Goal: Task Accomplishment & Management: Use online tool/utility

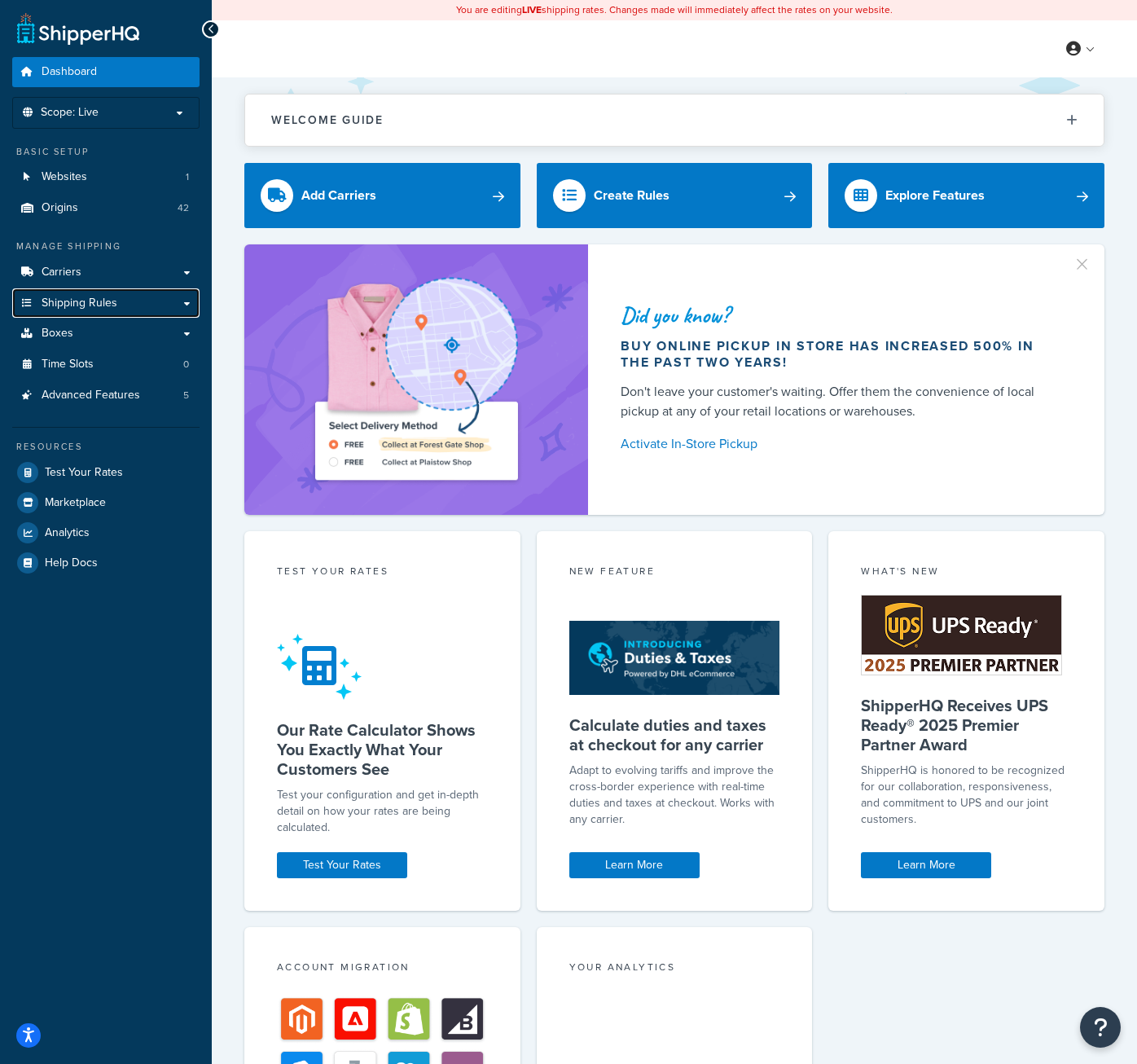
click at [67, 292] on link "Shipping Rules" at bounding box center [106, 303] width 187 height 30
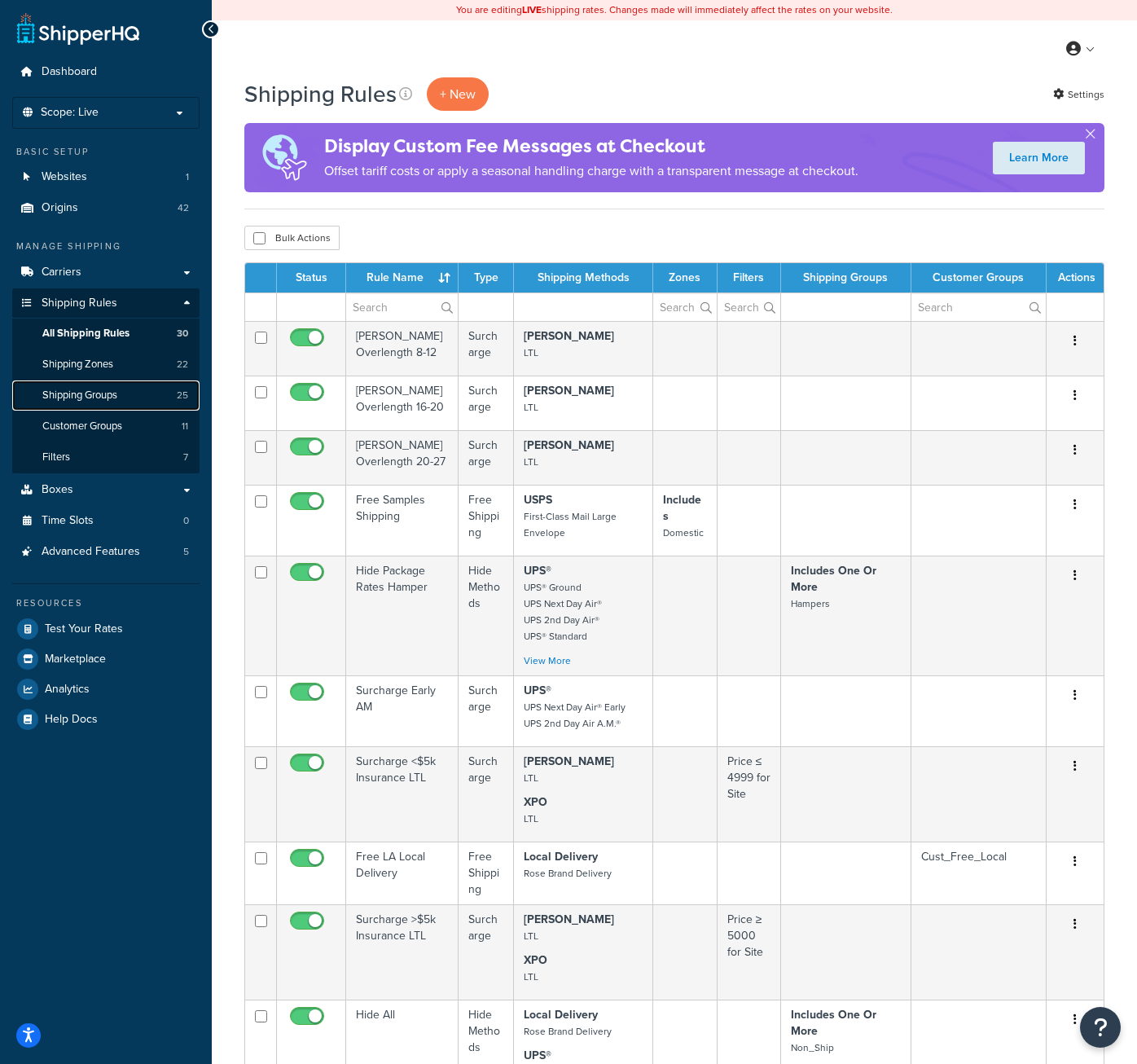
click at [101, 394] on span "Shipping Groups" at bounding box center [80, 395] width 75 height 14
click at [103, 421] on span "Customer Groups" at bounding box center [82, 426] width 80 height 14
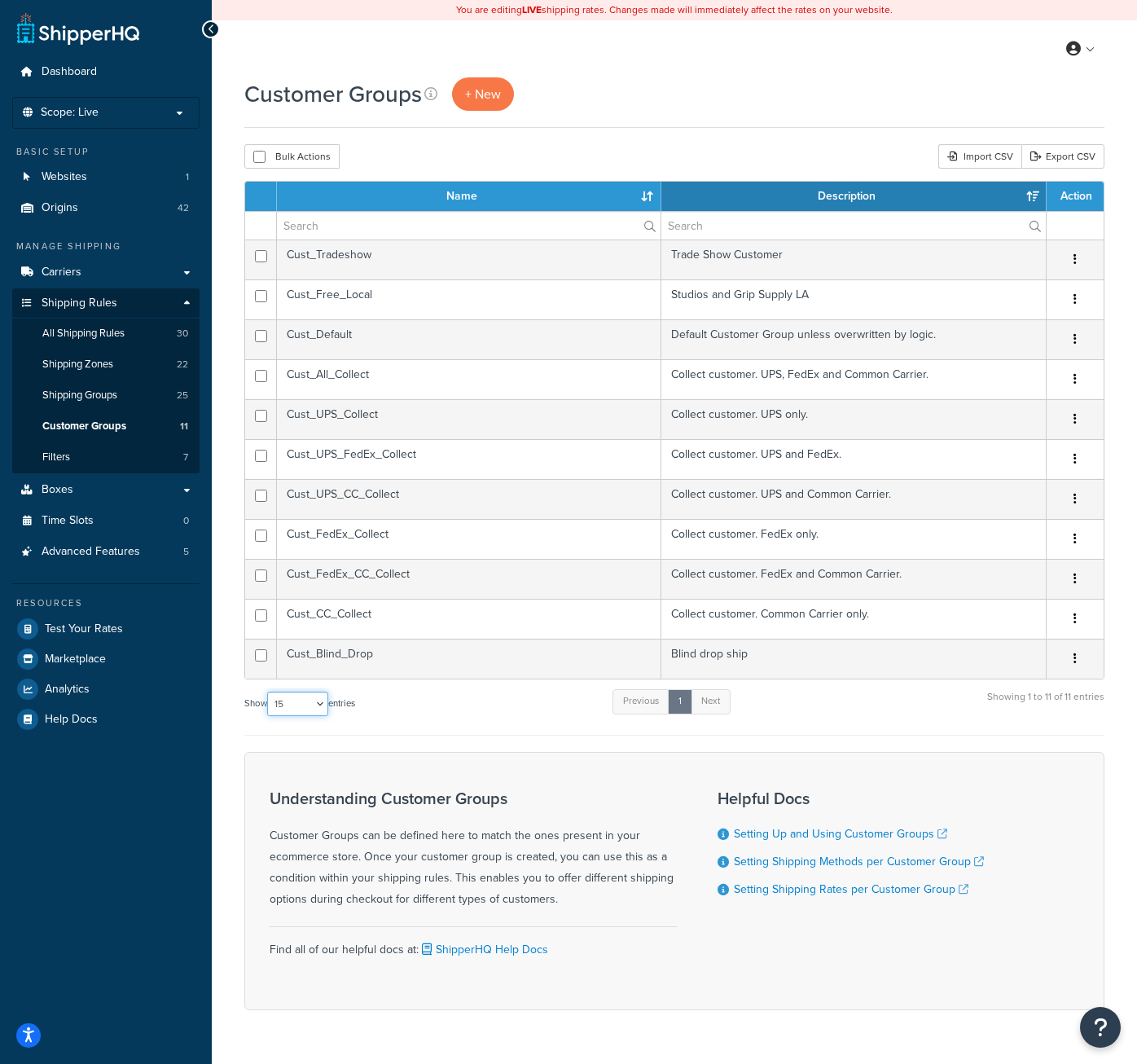
click at [322, 704] on select "10 15 25 50 100" at bounding box center [297, 703] width 61 height 24
select select "100"
click at [268, 692] on select "10 15 25 50 100" at bounding box center [297, 703] width 61 height 24
click at [98, 391] on span "Shipping Groups" at bounding box center [80, 395] width 75 height 14
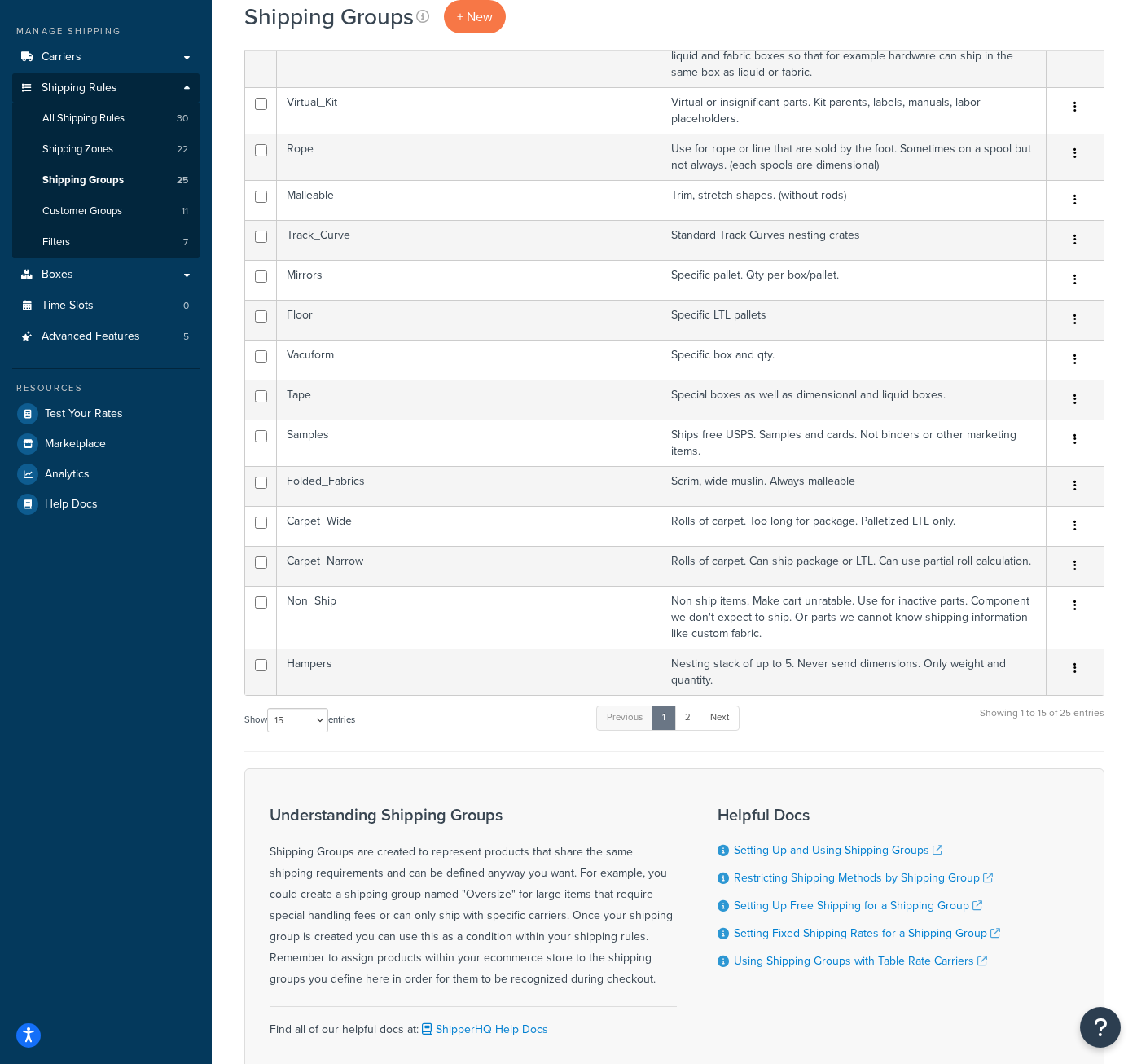
scroll to position [339, 0]
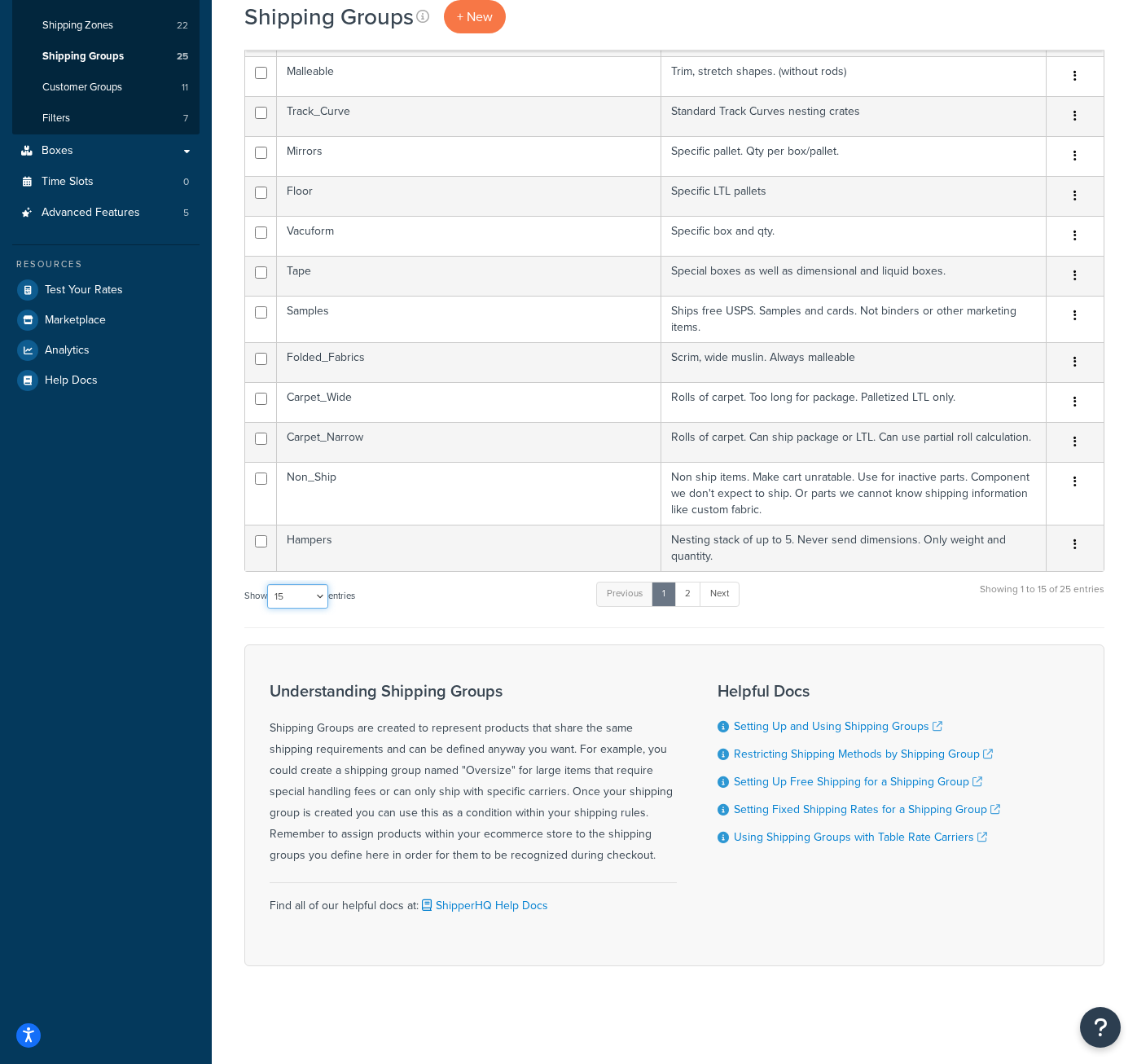
click at [317, 594] on select "10 15 25 50 100" at bounding box center [297, 596] width 61 height 24
select select "50"
click at [268, 608] on select "10 15 25 50 100" at bounding box center [297, 596] width 61 height 24
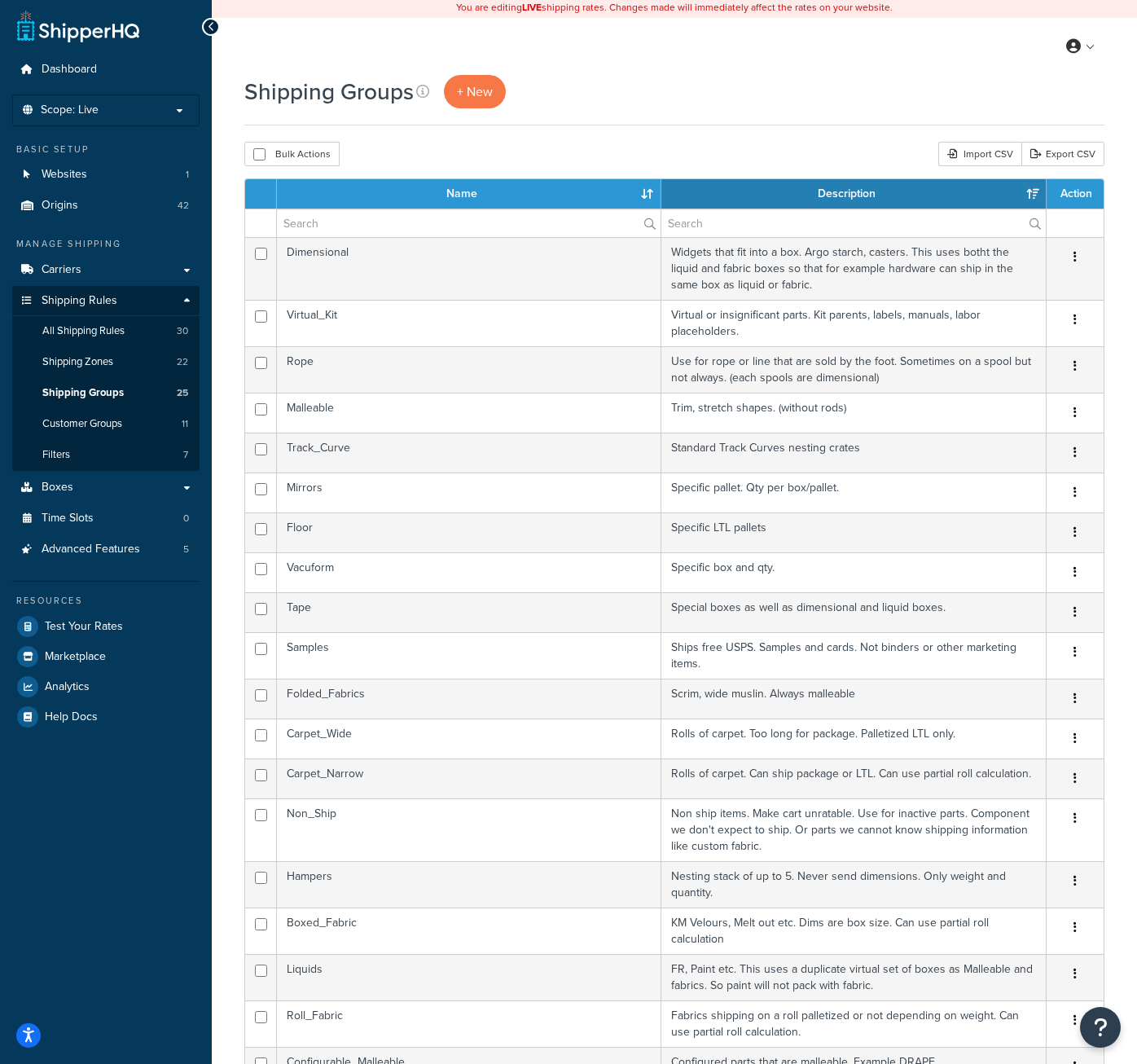
scroll to position [0, 0]
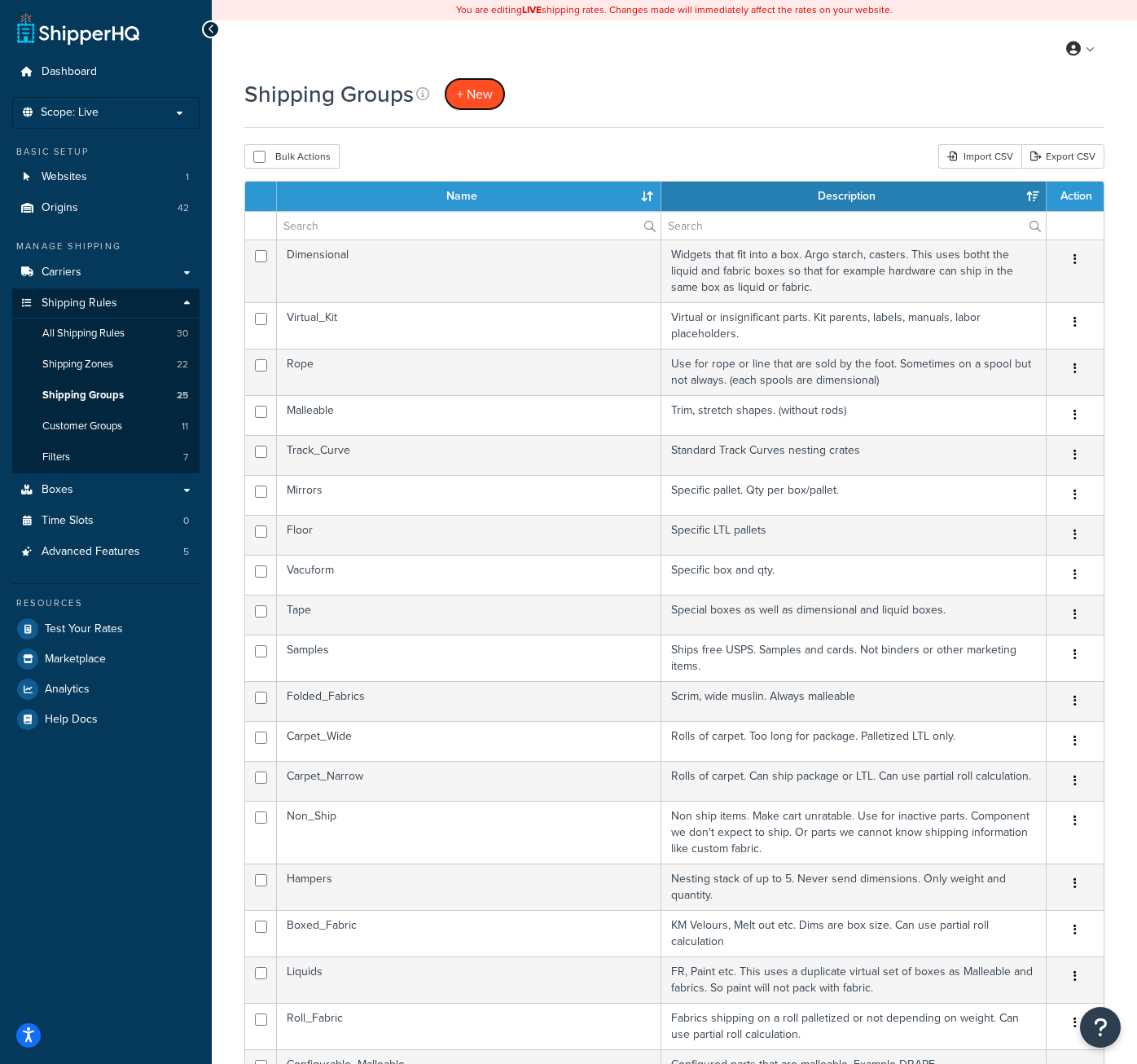
click at [490, 89] on span "+ New" at bounding box center [475, 94] width 36 height 19
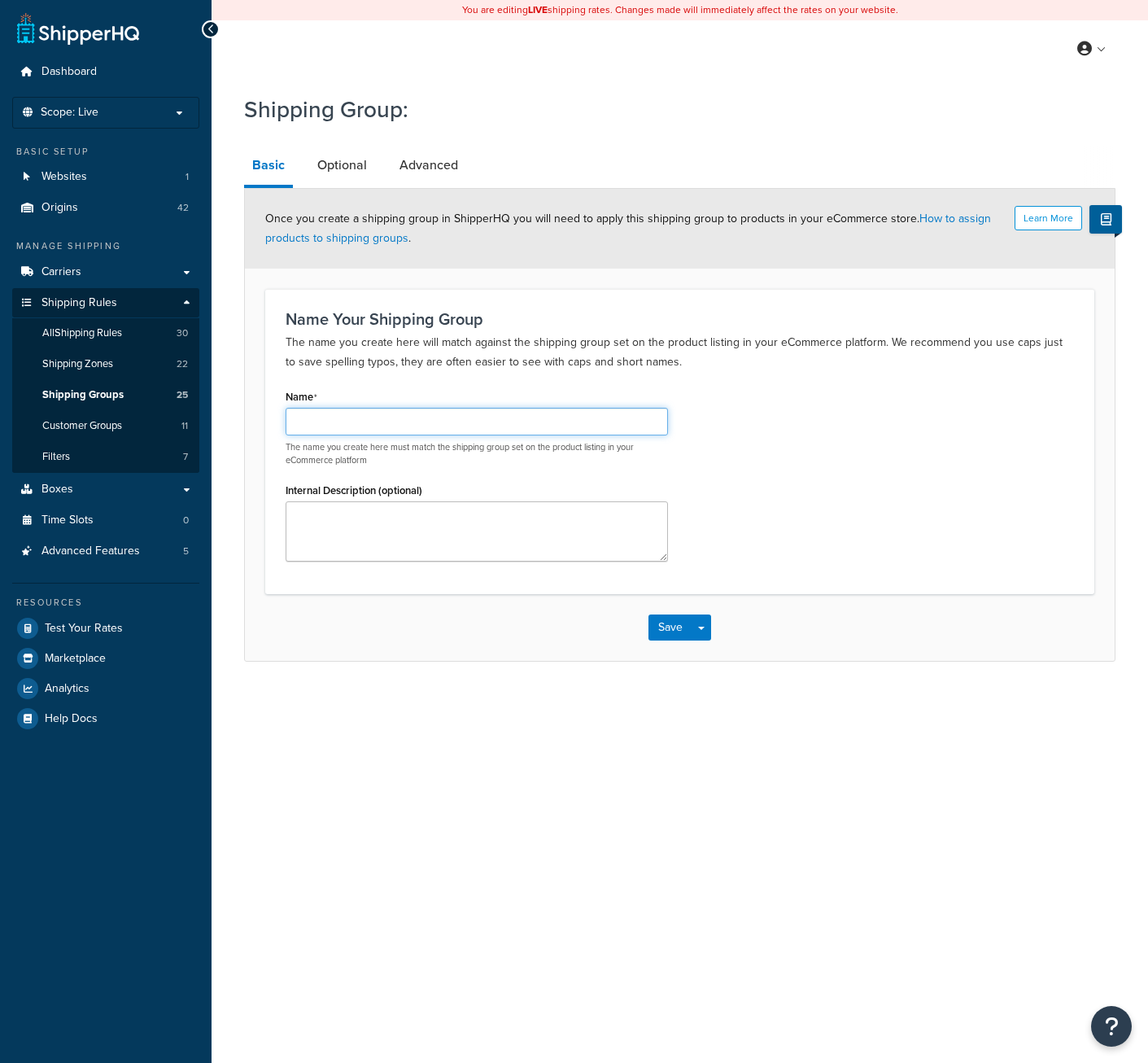
click at [345, 416] on input "Name" at bounding box center [476, 421] width 383 height 27
type input "Blind_Drop_Ship"
click at [665, 620] on button "Save" at bounding box center [670, 627] width 44 height 26
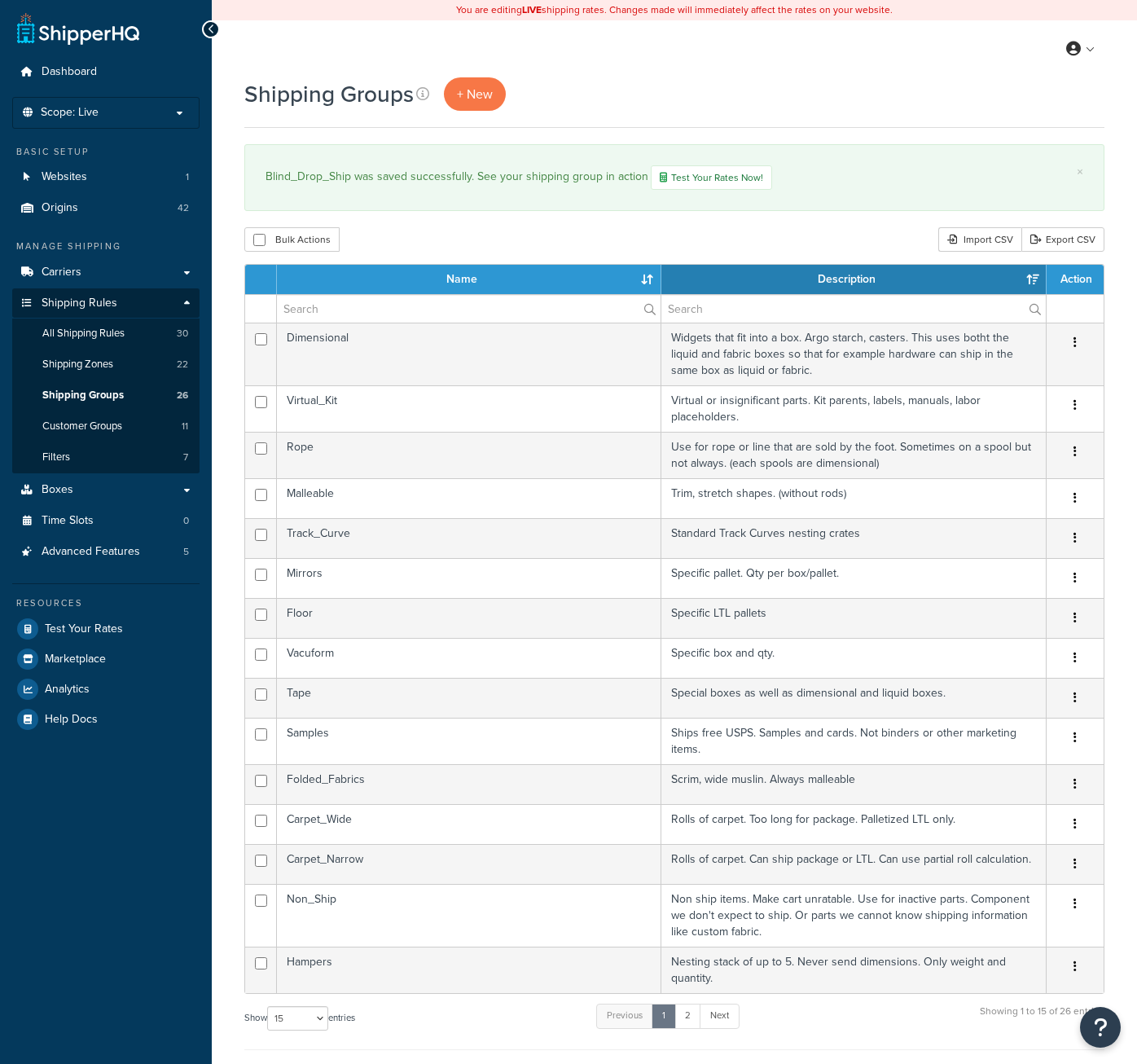
select select "15"
click at [125, 331] on span "All Shipping Rules" at bounding box center [83, 333] width 82 height 14
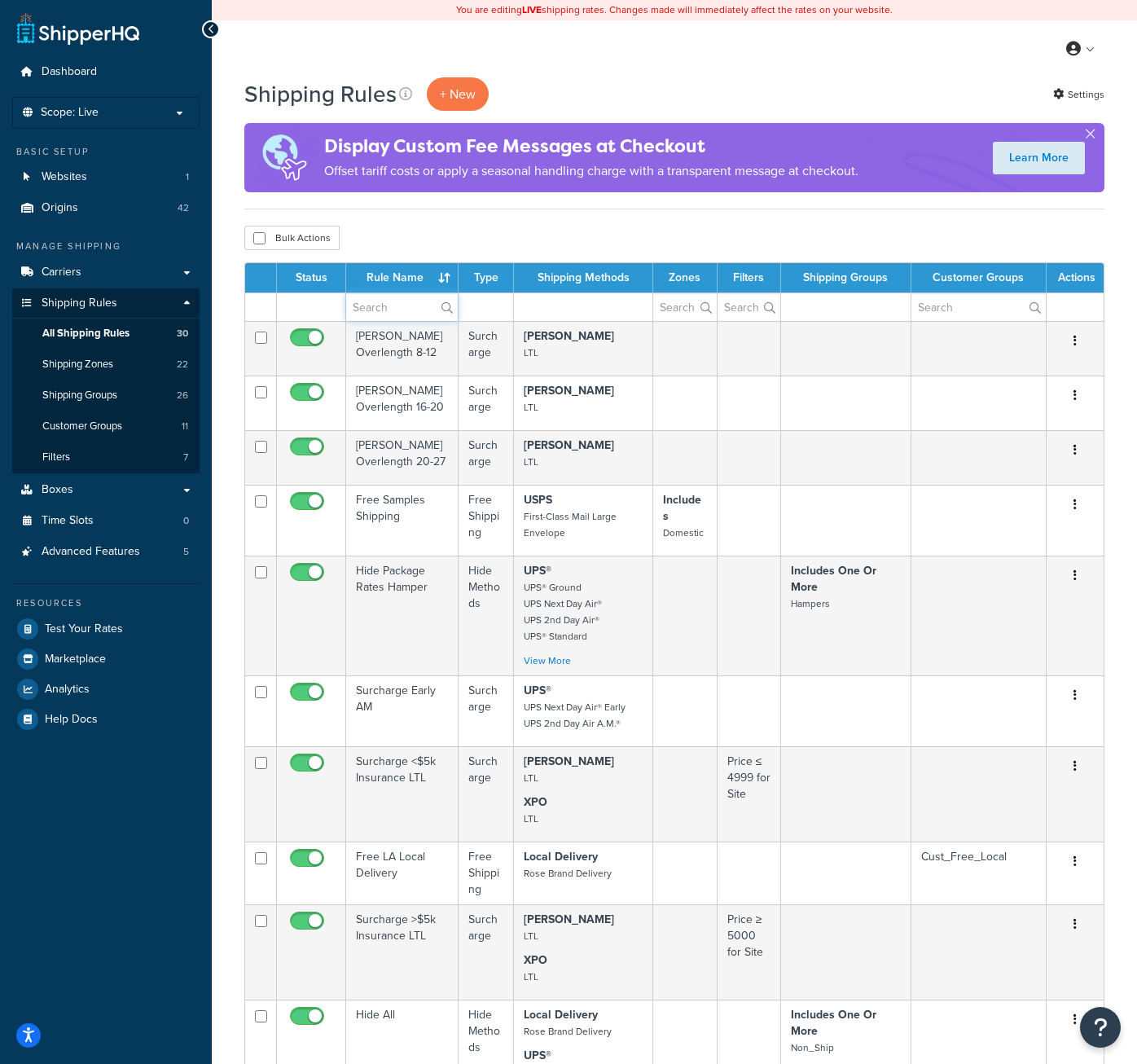
click at [373, 308] on input "text" at bounding box center [401, 307] width 111 height 27
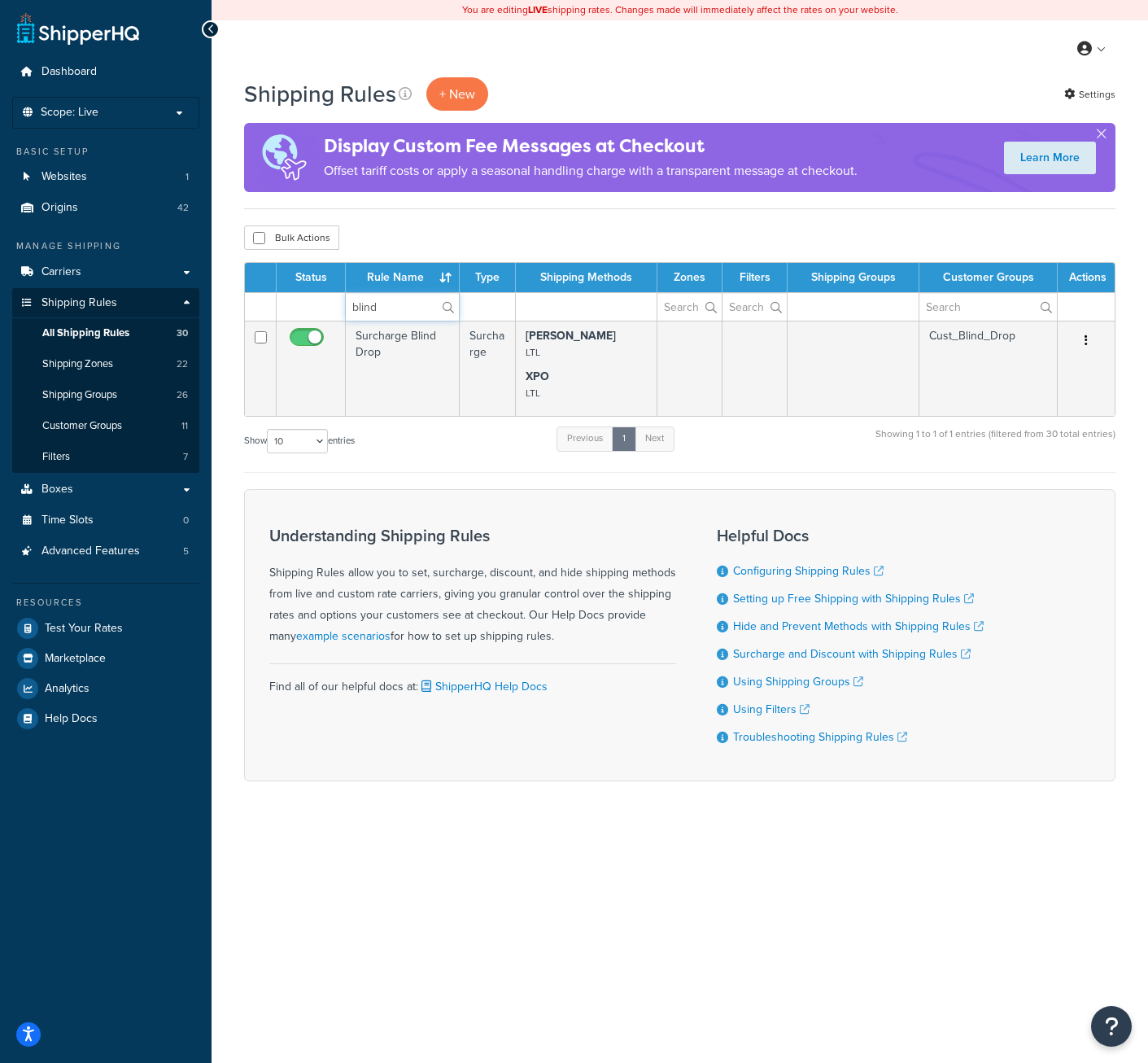
type input "blind"
click at [370, 343] on td "Surcharge Blind Drop" at bounding box center [402, 368] width 114 height 96
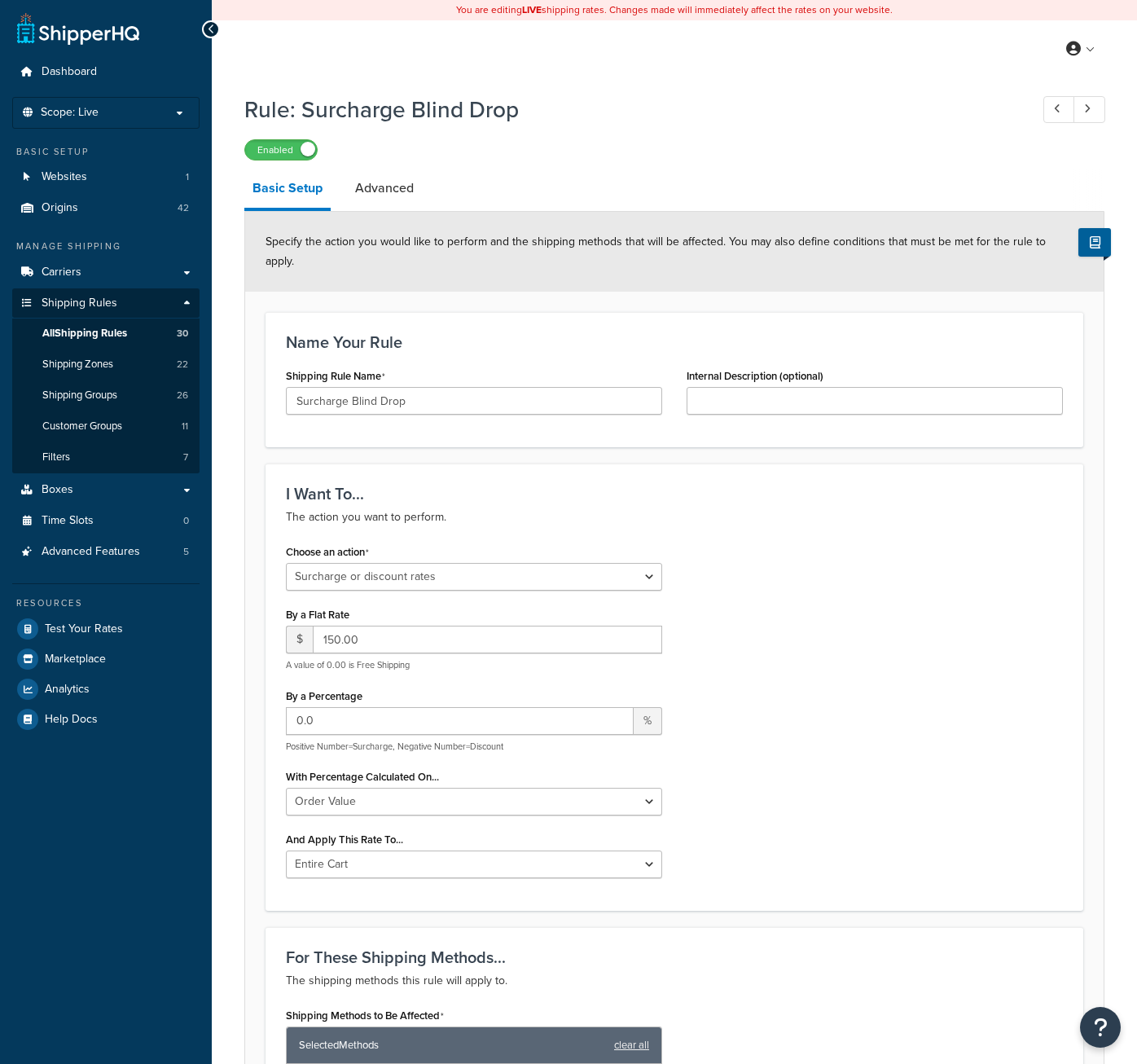
select select "SURCHARGE"
select select "ORDER"
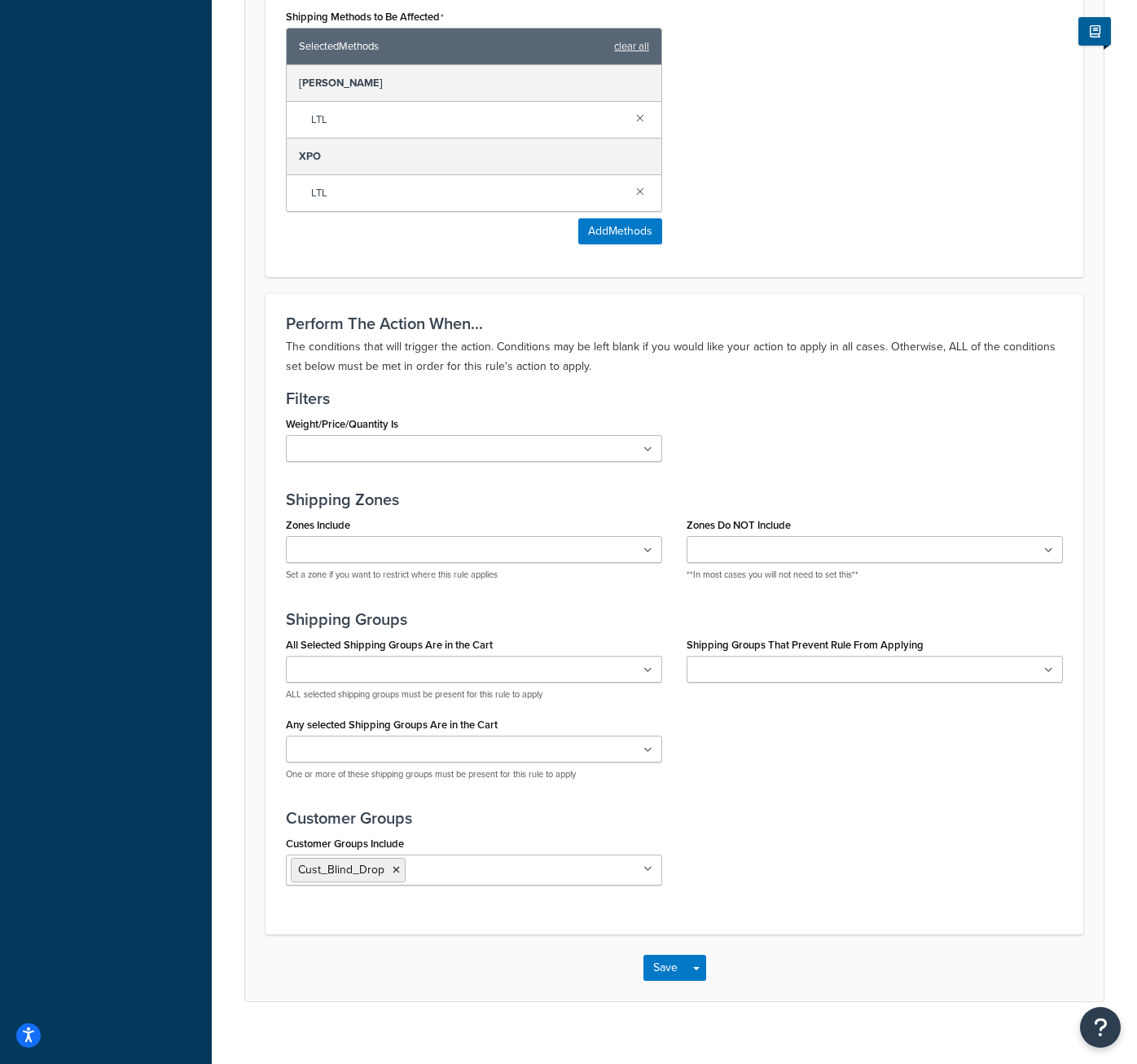
scroll to position [1001, 0]
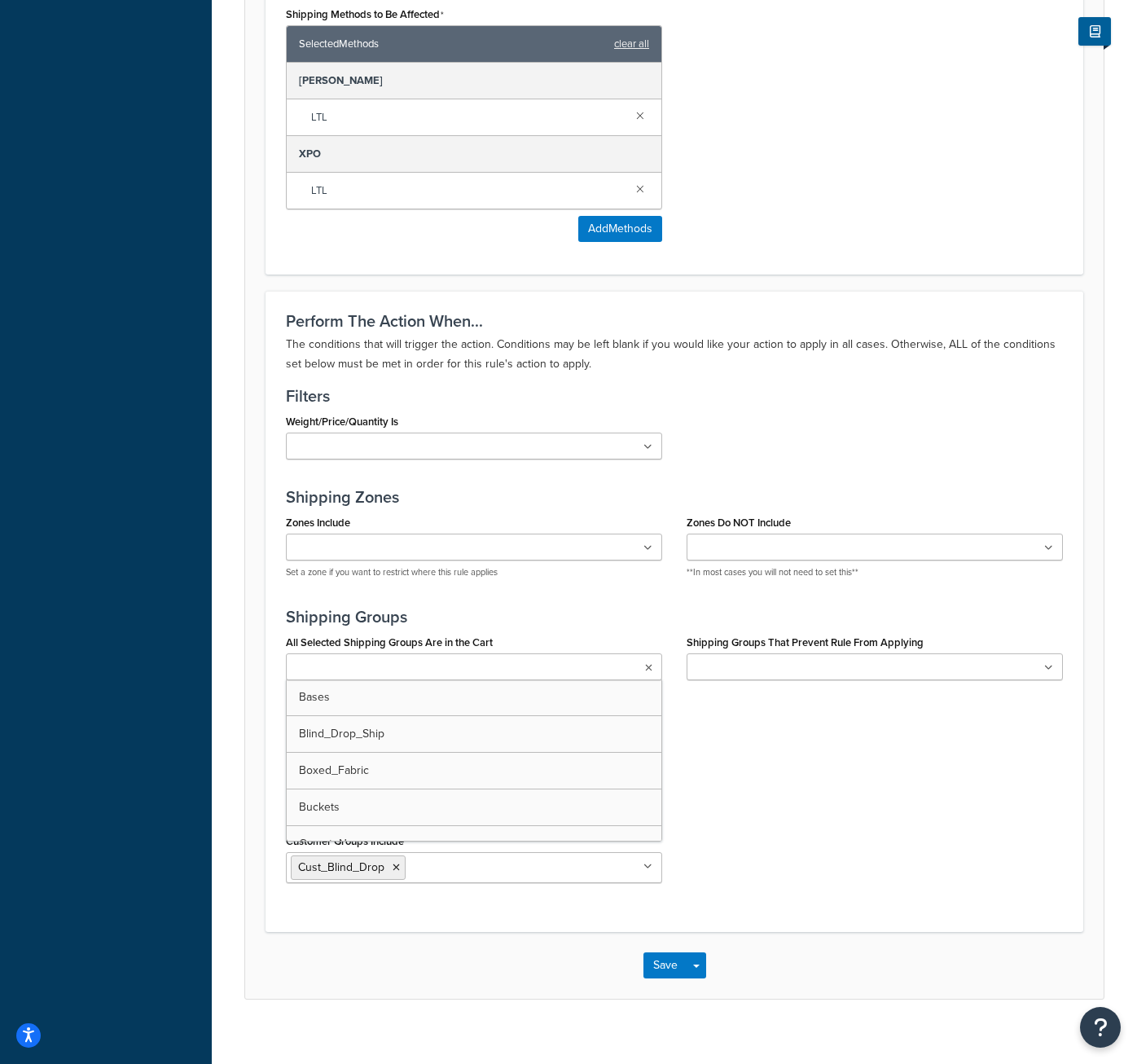
click at [647, 663] on icon at bounding box center [648, 668] width 7 height 10
click at [834, 737] on div "All Selected Shipping Groups Are in the Cart Blind_Drop_Ship Bases Boxed_Fabric…" at bounding box center [674, 712] width 801 height 165
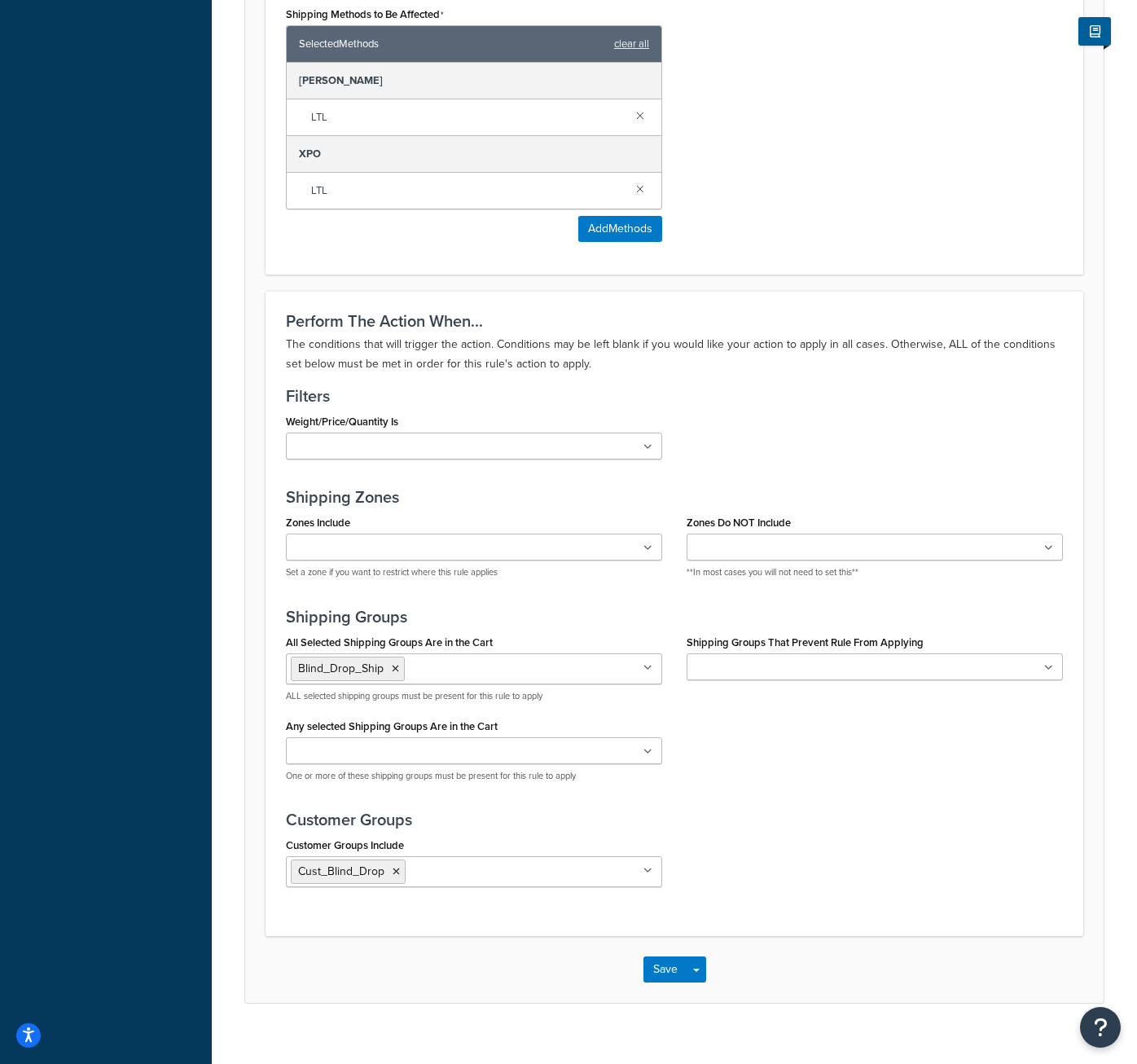
click at [337, 743] on input "Any selected Shipping Groups Are in the Cart" at bounding box center [362, 752] width 144 height 18
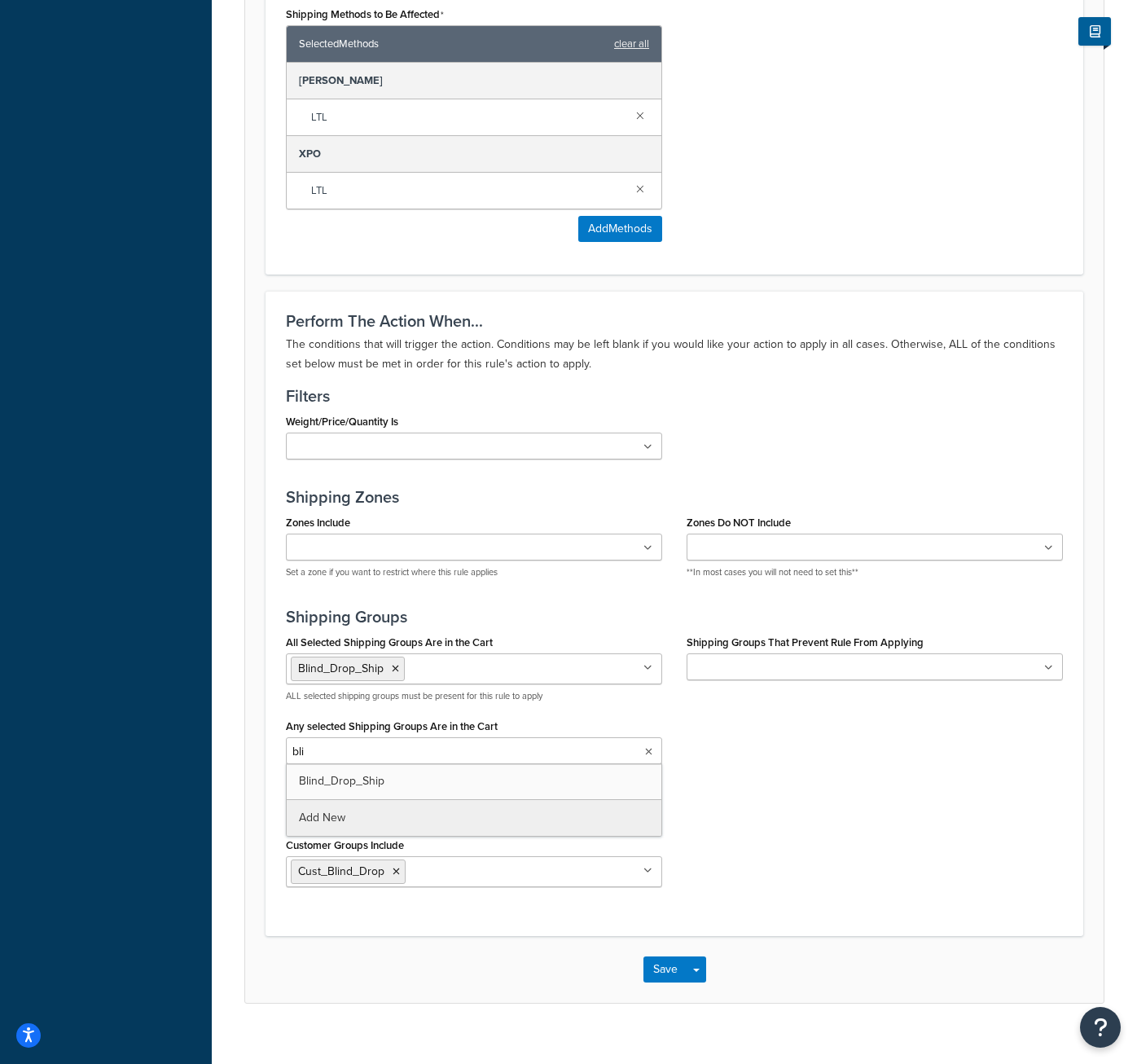
type input "blin"
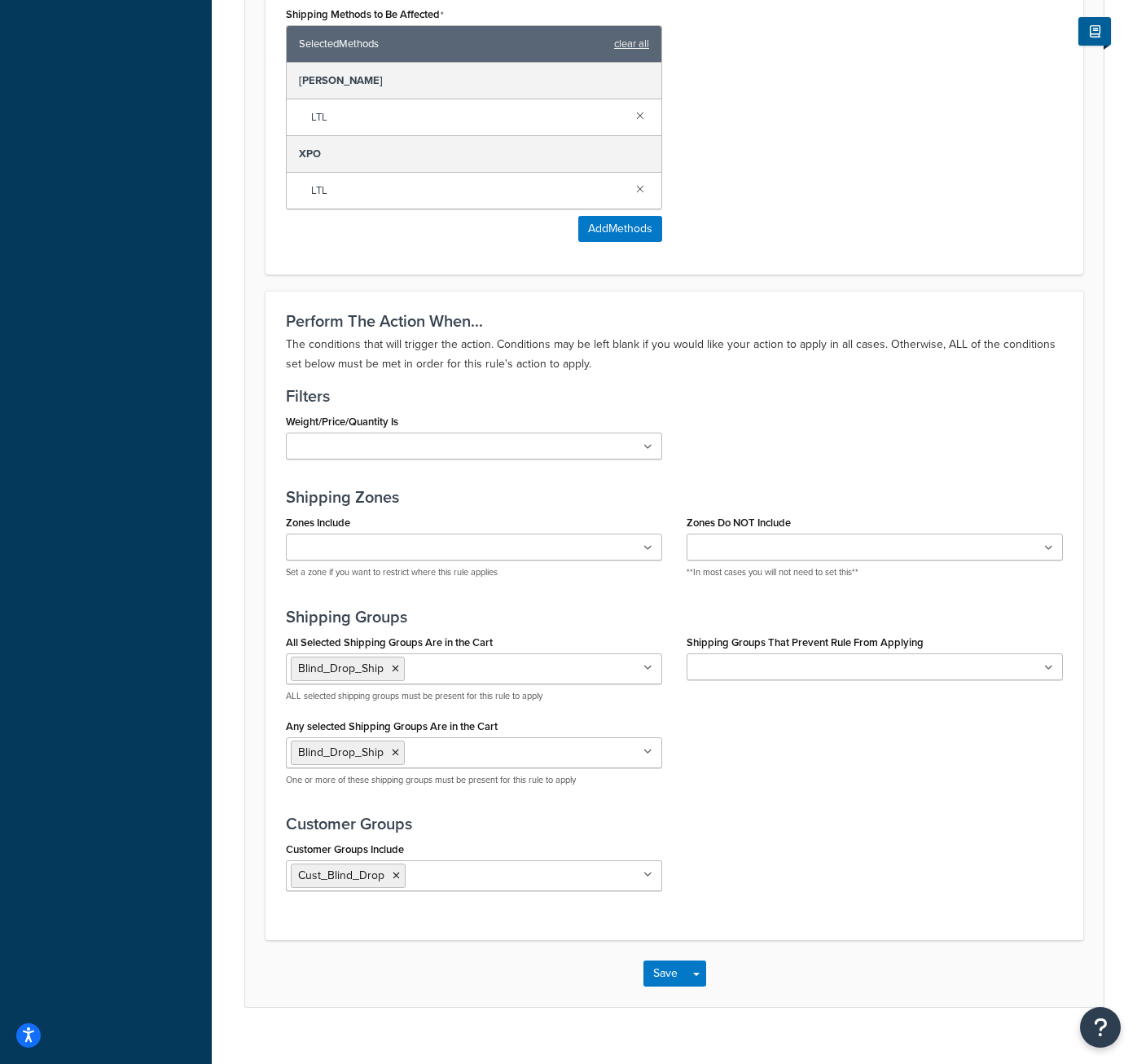
drag, startPoint x: 732, startPoint y: 825, endPoint x: 749, endPoint y: 829, distance: 17.5
click at [732, 837] on div "Customer Groups Include Cust_Blind_Drop Cust_All_Collect Cust_CC_Collect Cust_D…" at bounding box center [674, 869] width 801 height 66
click at [669, 960] on button "Save" at bounding box center [665, 973] width 44 height 26
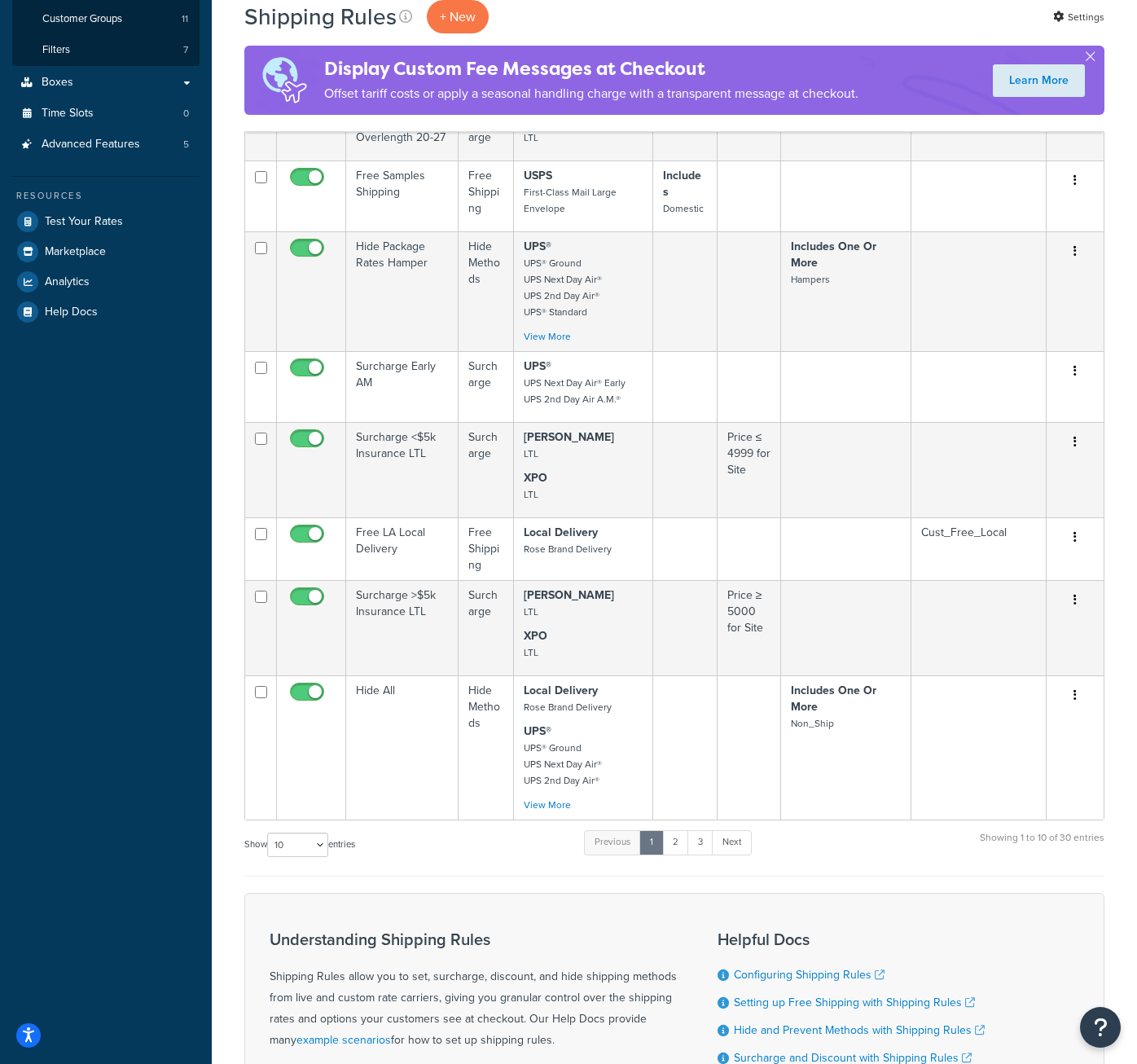
scroll to position [633, 0]
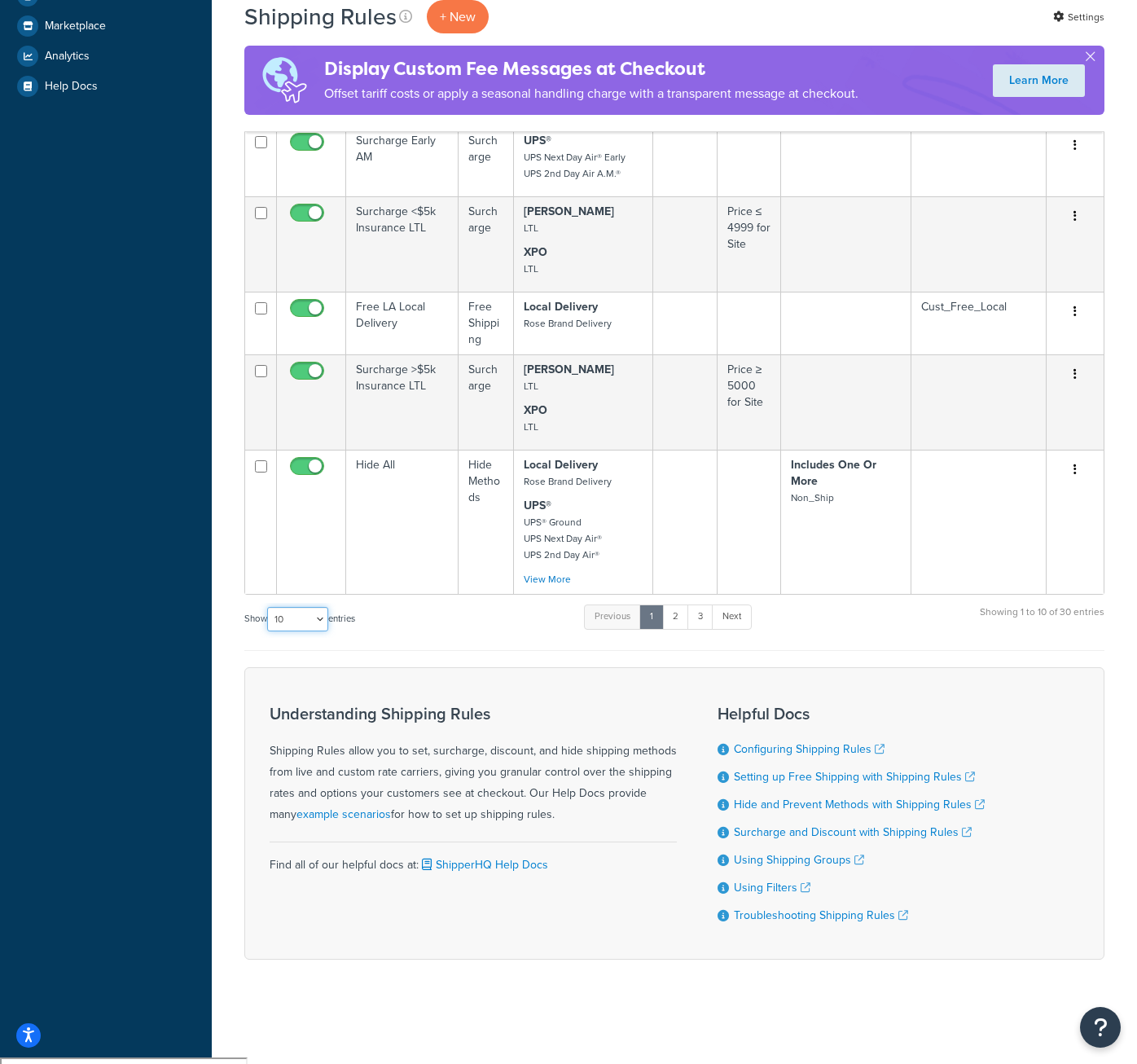
click at [320, 618] on select "10 15 25 50 100 1000" at bounding box center [297, 618] width 61 height 24
select select "100"
click at [268, 608] on select "10 15 25 50 100 1000" at bounding box center [297, 618] width 61 height 24
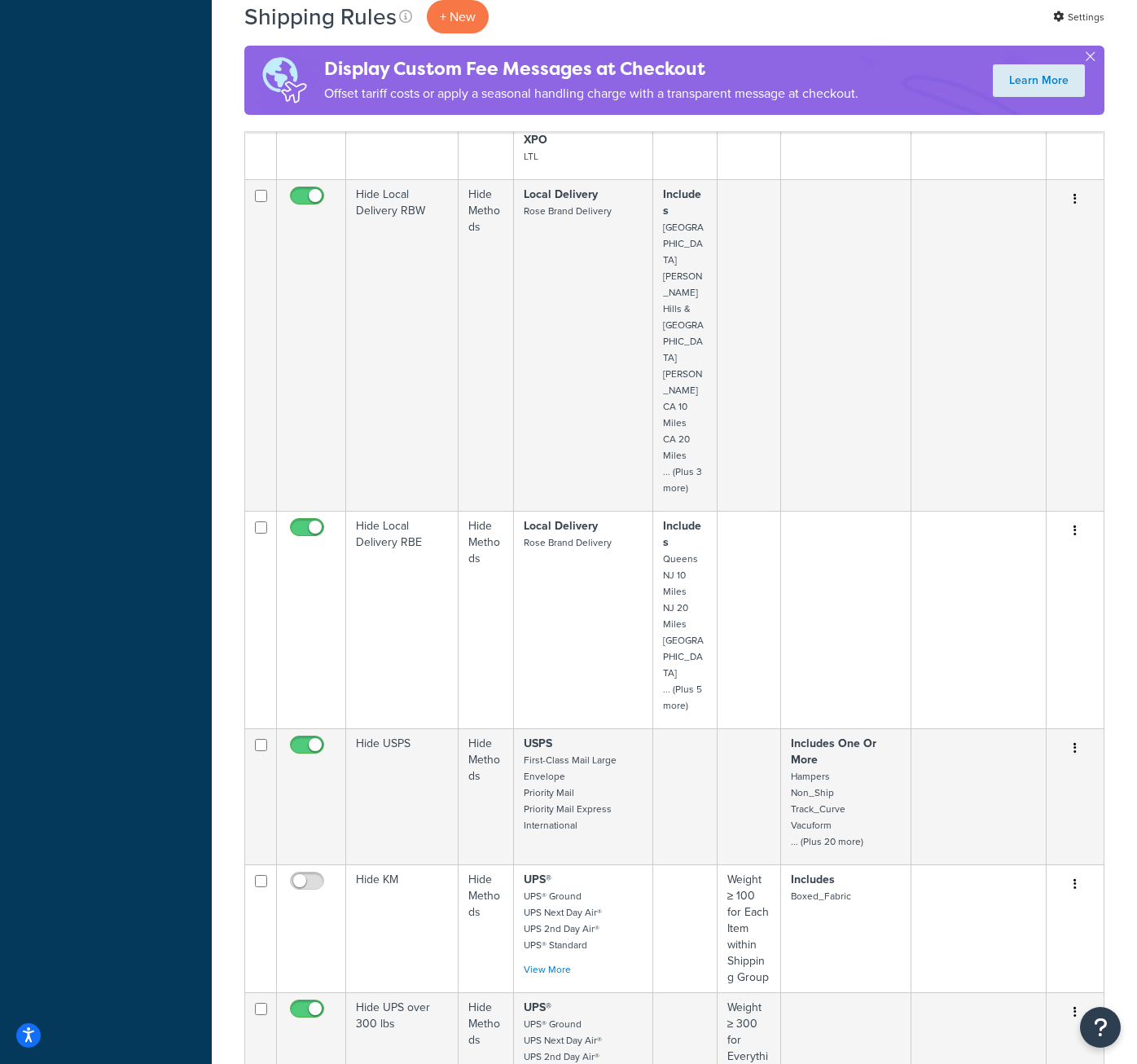
scroll to position [1610, 0]
